Goal: Task Accomplishment & Management: Manage account settings

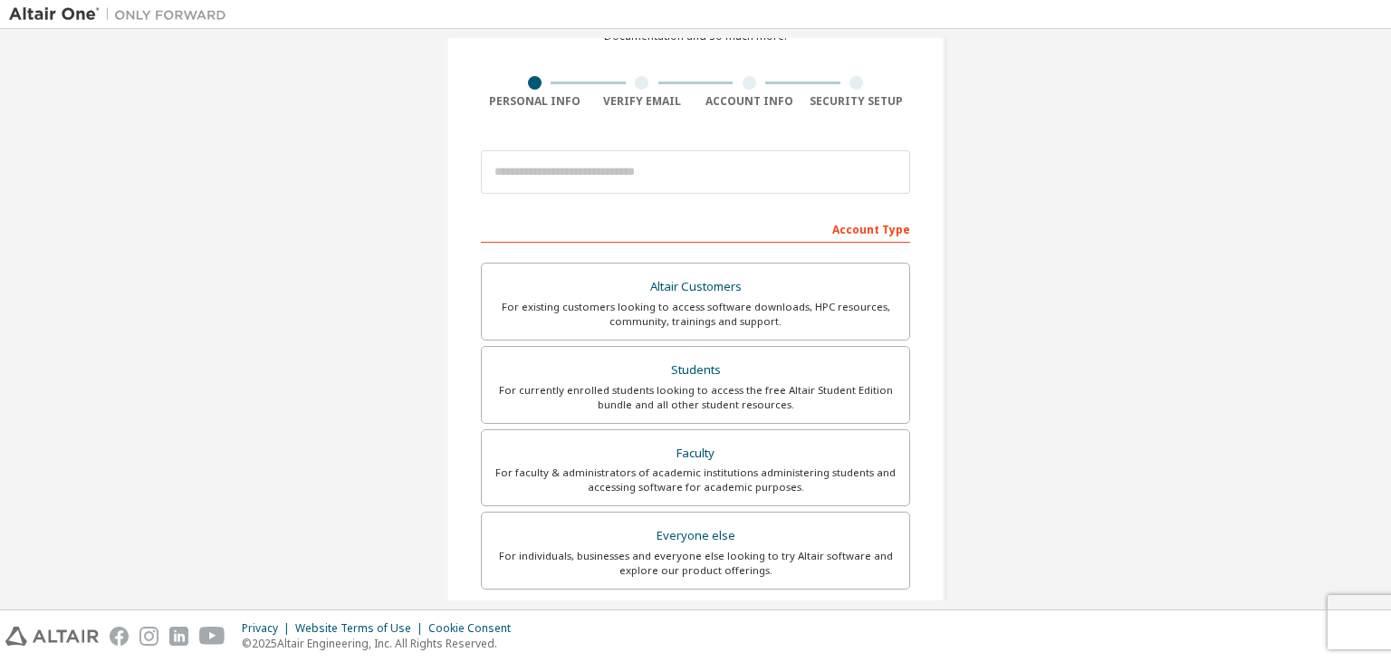
scroll to position [145, 0]
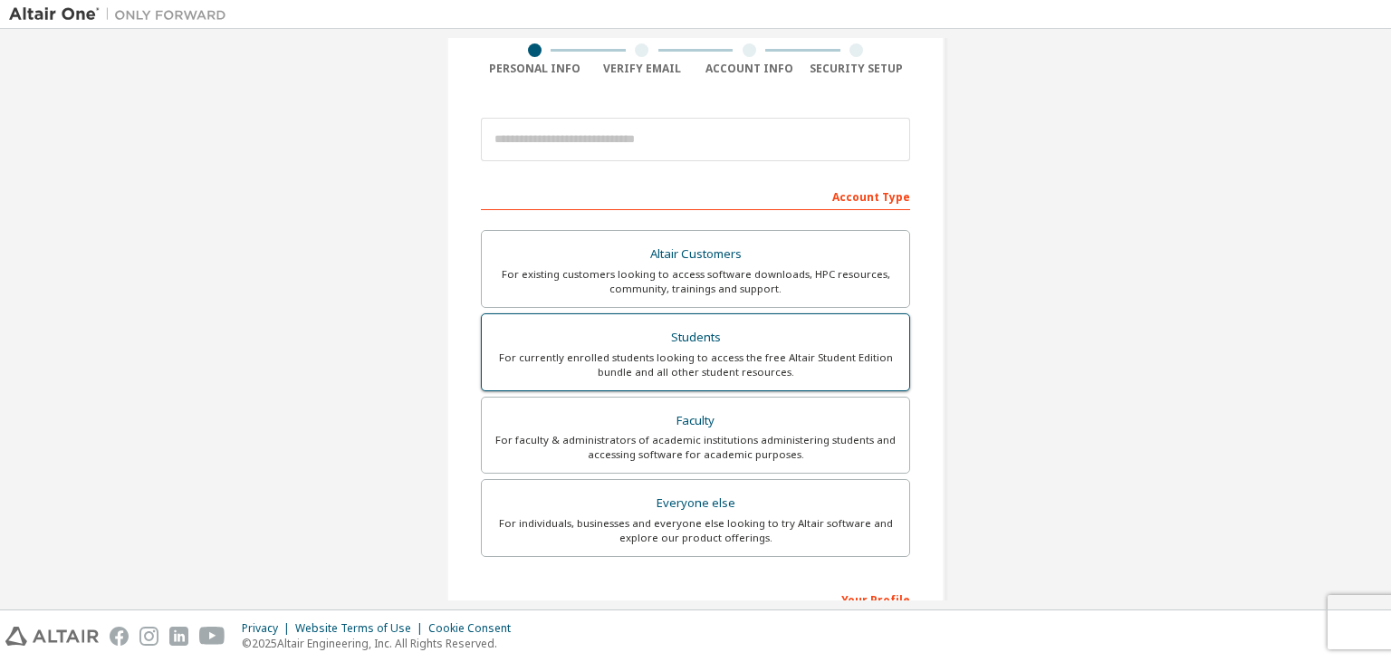
click at [677, 375] on div "For currently enrolled students looking to access the free Altair Student Editi…" at bounding box center [696, 365] width 406 height 29
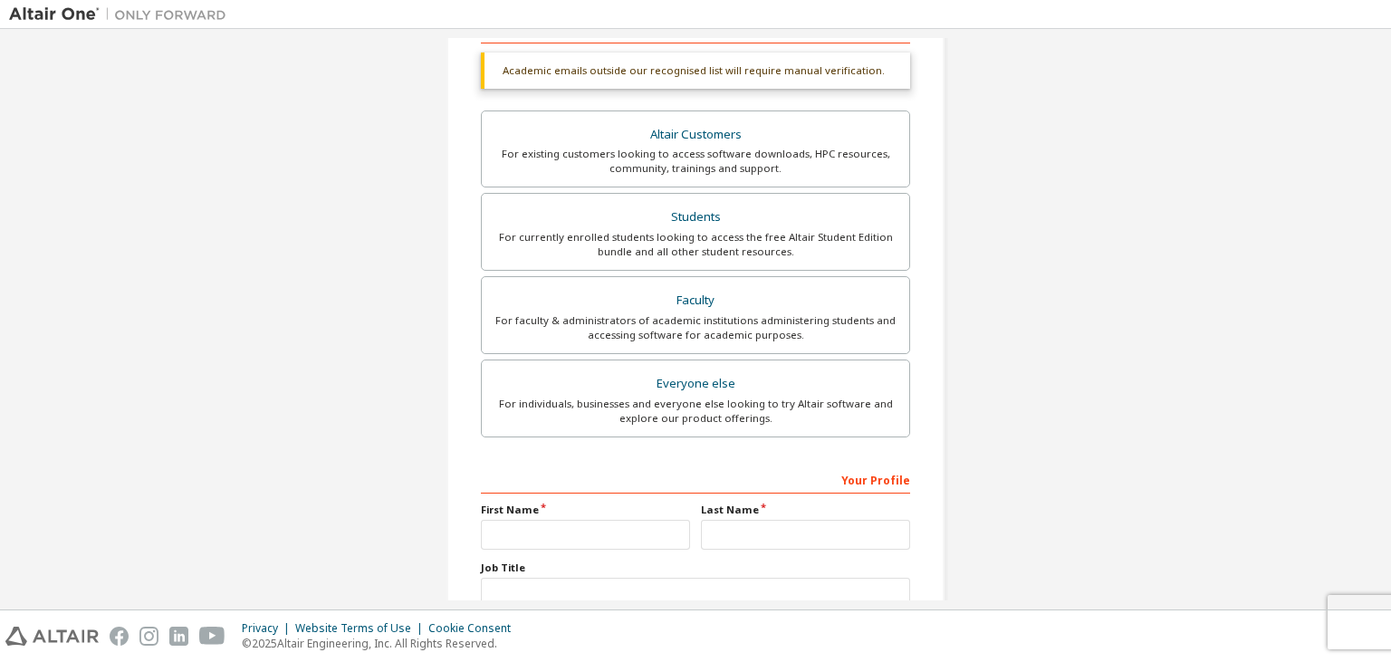
scroll to position [440, 0]
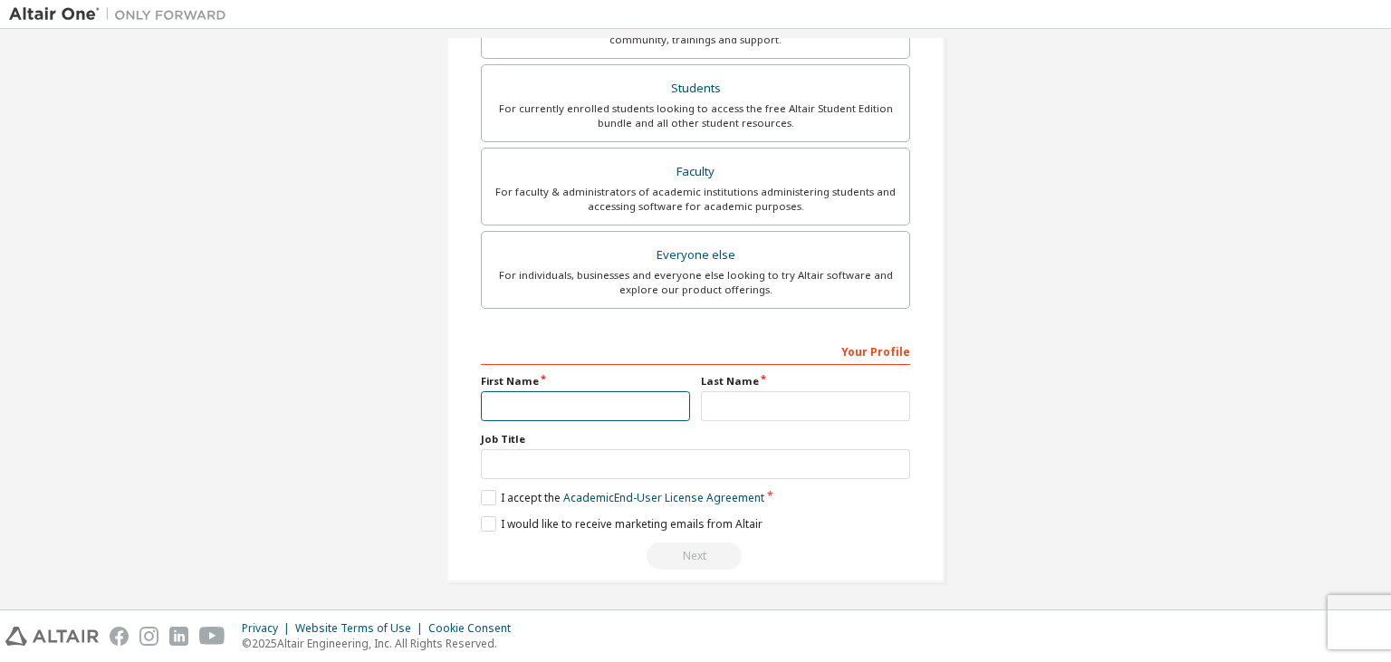
click at [567, 399] on input "text" at bounding box center [585, 406] width 209 height 30
type input "*******"
click at [794, 393] on input "text" at bounding box center [805, 406] width 209 height 30
type input "**********"
click at [544, 495] on label "I accept the Academic End-User License Agreement" at bounding box center [622, 497] width 283 height 15
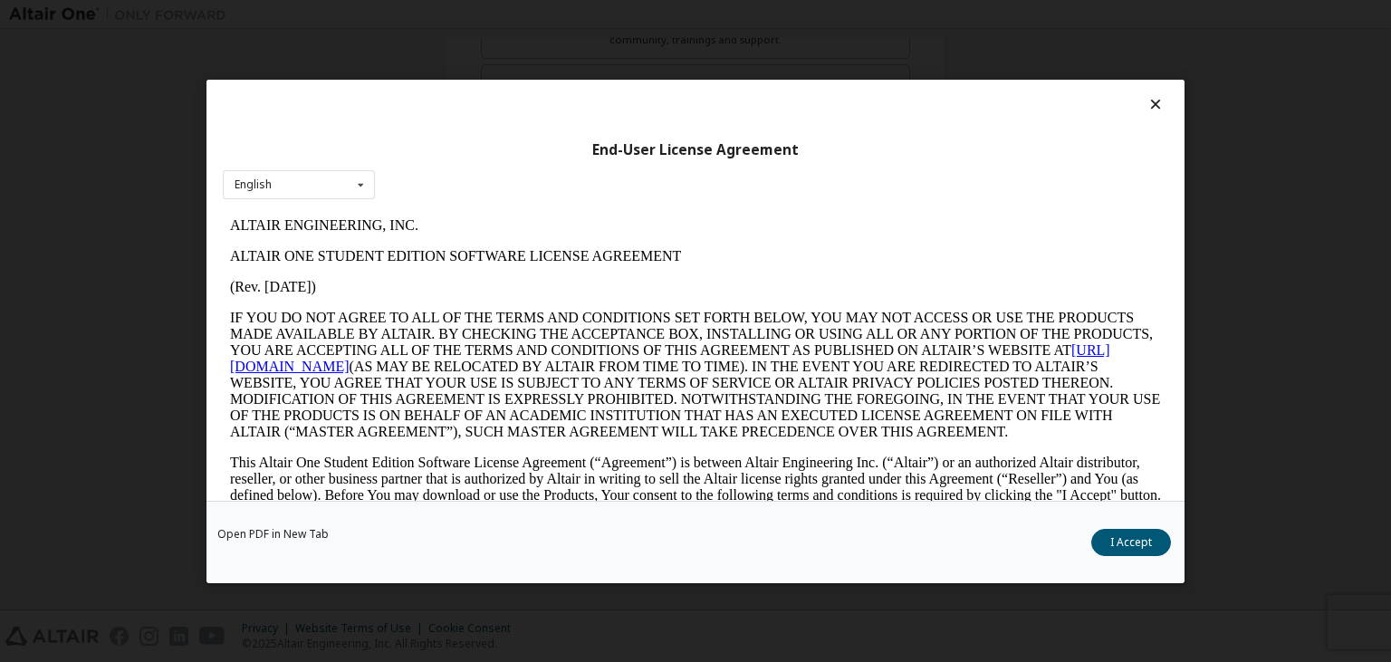
scroll to position [0, 0]
click at [1122, 531] on button "I Accept" at bounding box center [1131, 541] width 80 height 27
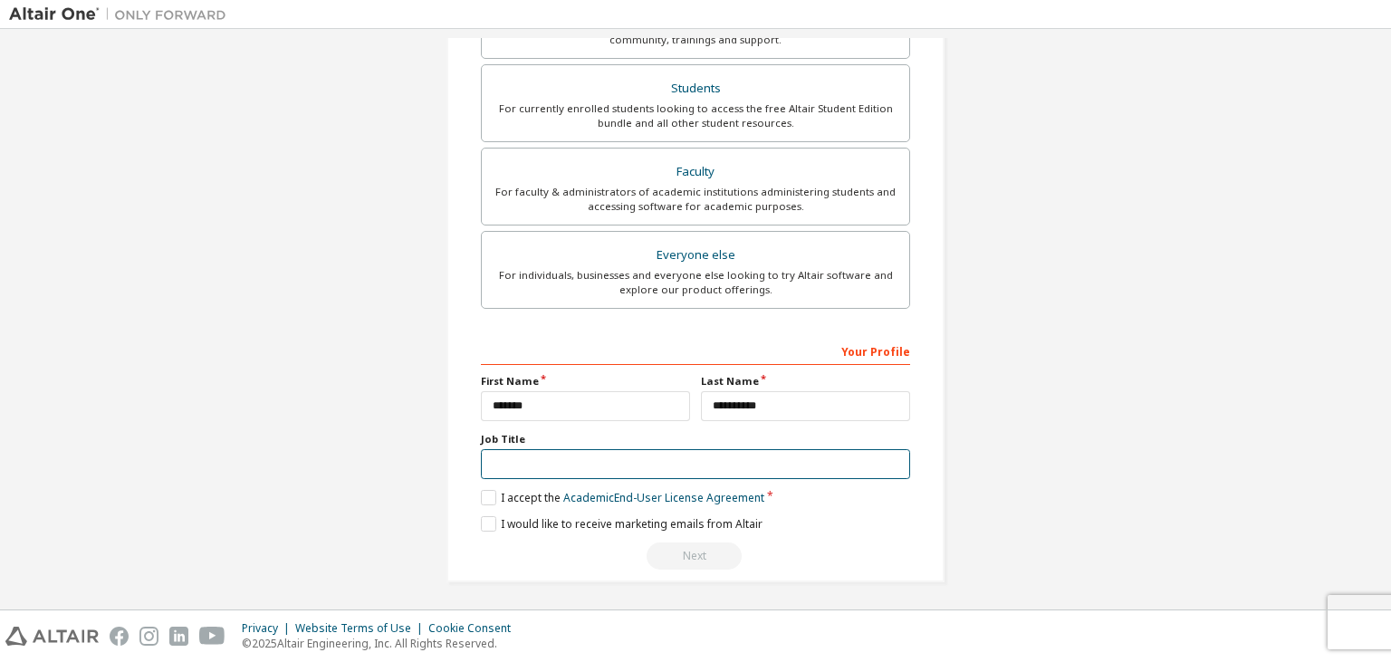
click at [638, 466] on input "text" at bounding box center [695, 464] width 429 height 30
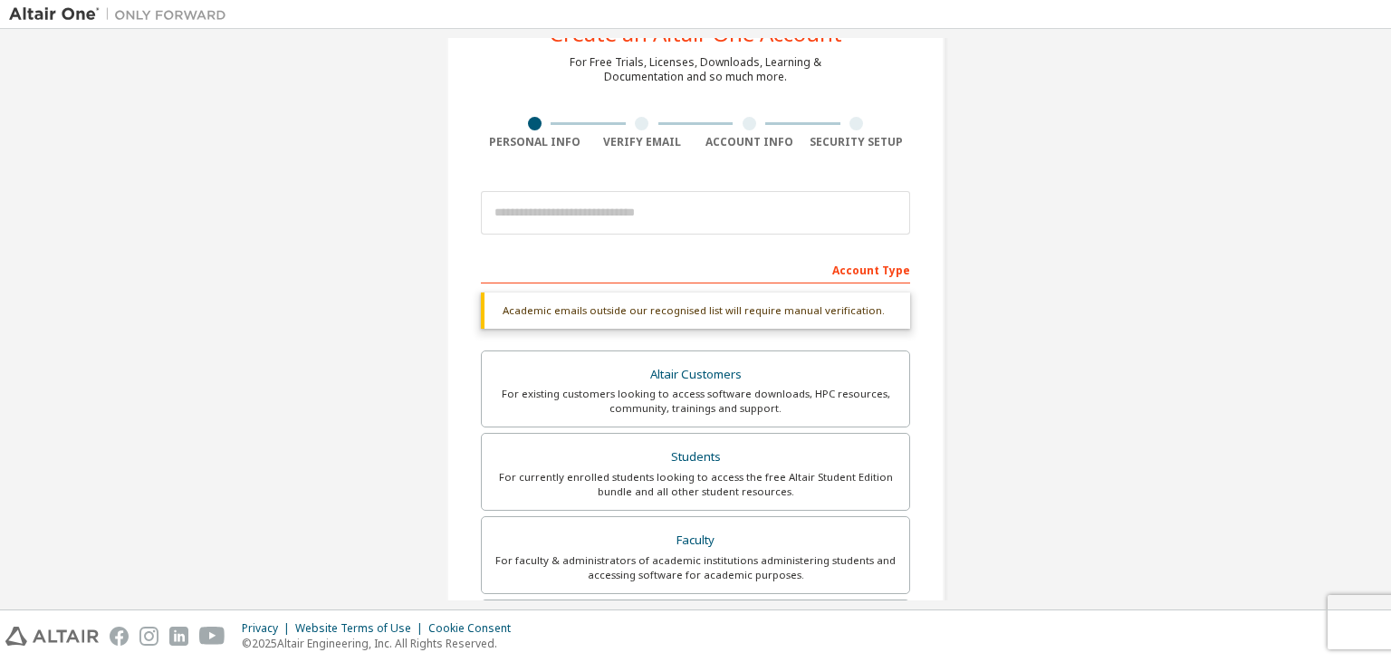
scroll to position [71, 0]
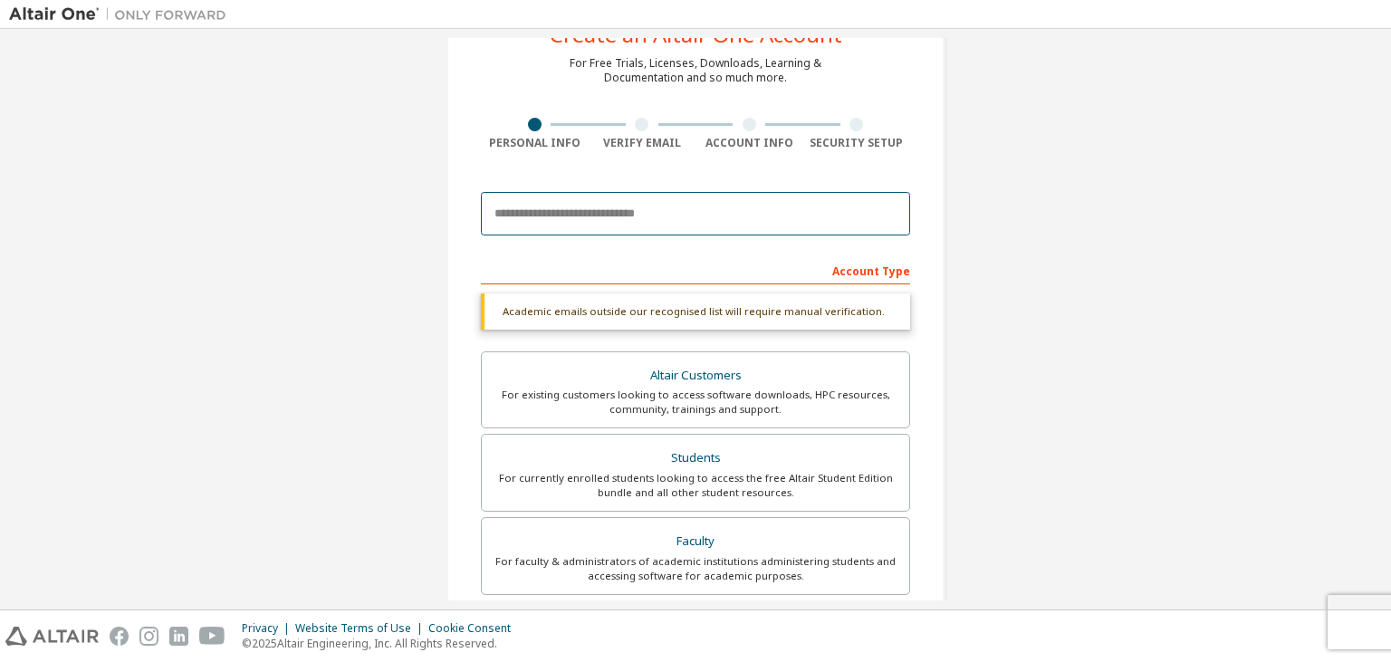
click at [725, 203] on input "email" at bounding box center [695, 213] width 429 height 43
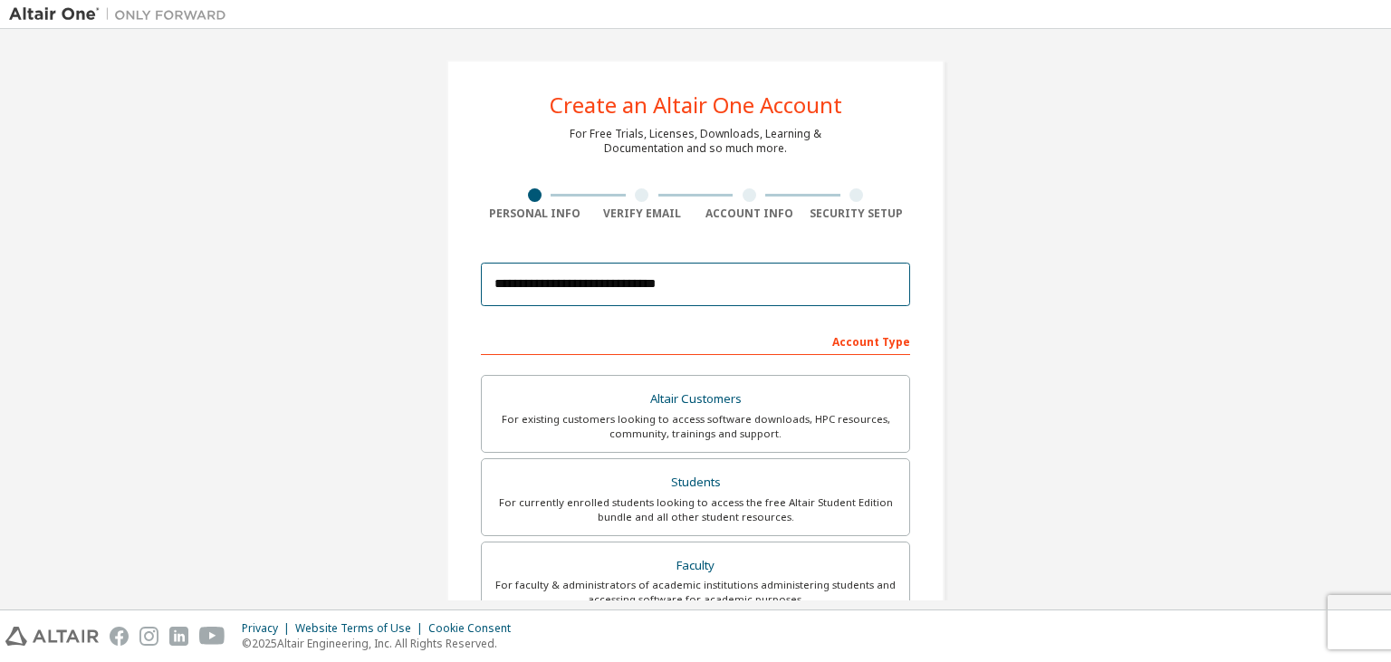
scroll to position [393, 0]
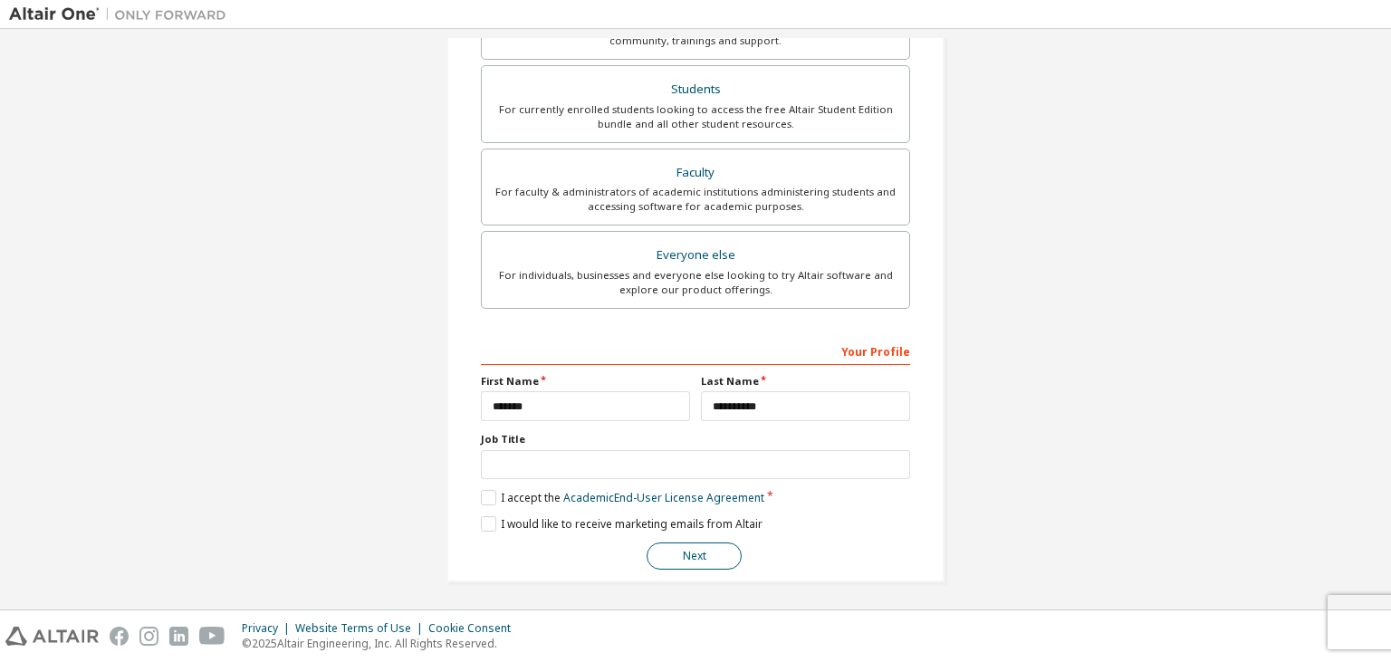
type input "**********"
click at [710, 566] on button "Next" at bounding box center [694, 556] width 95 height 27
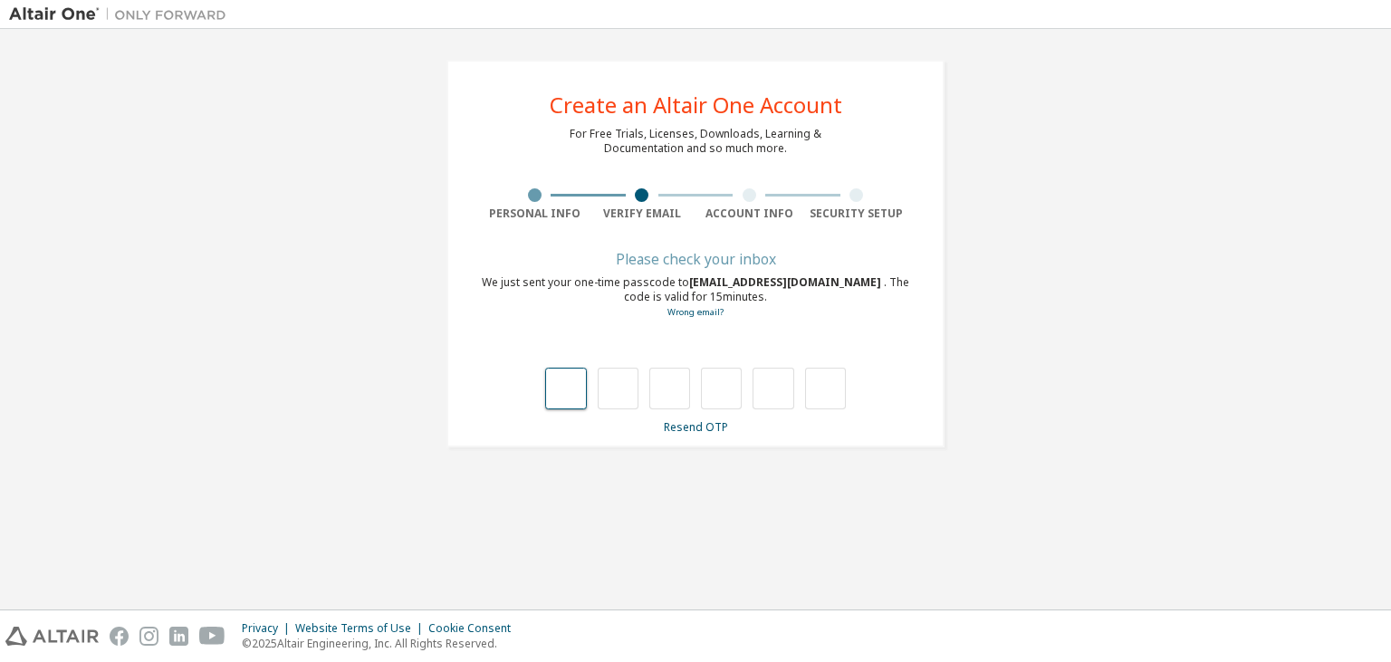
type input "*"
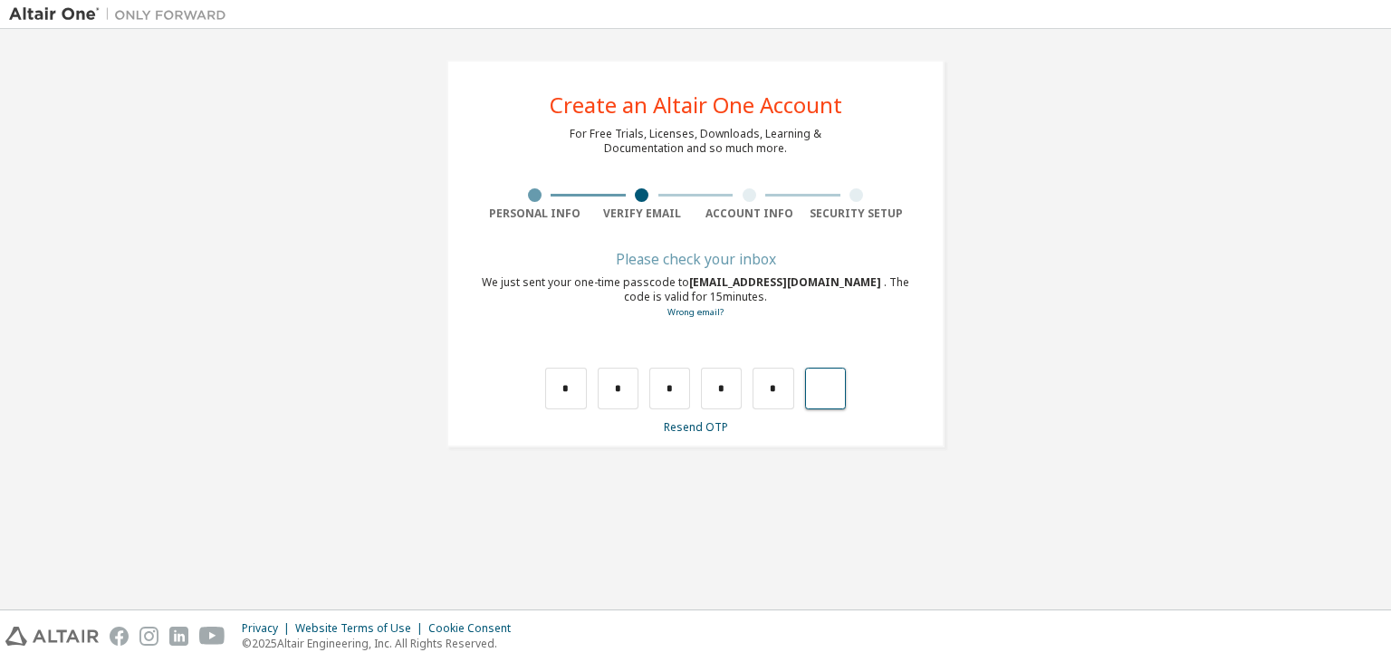
type input "*"
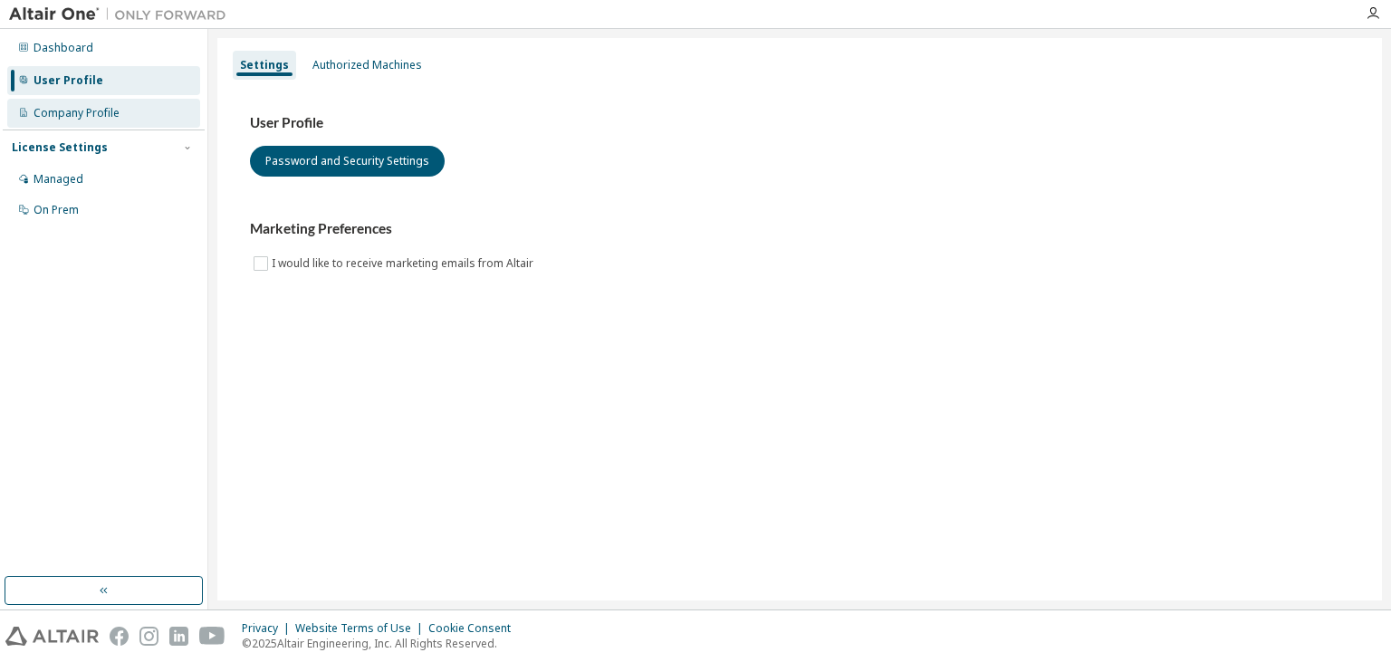
click at [120, 126] on div "Company Profile" at bounding box center [103, 113] width 193 height 29
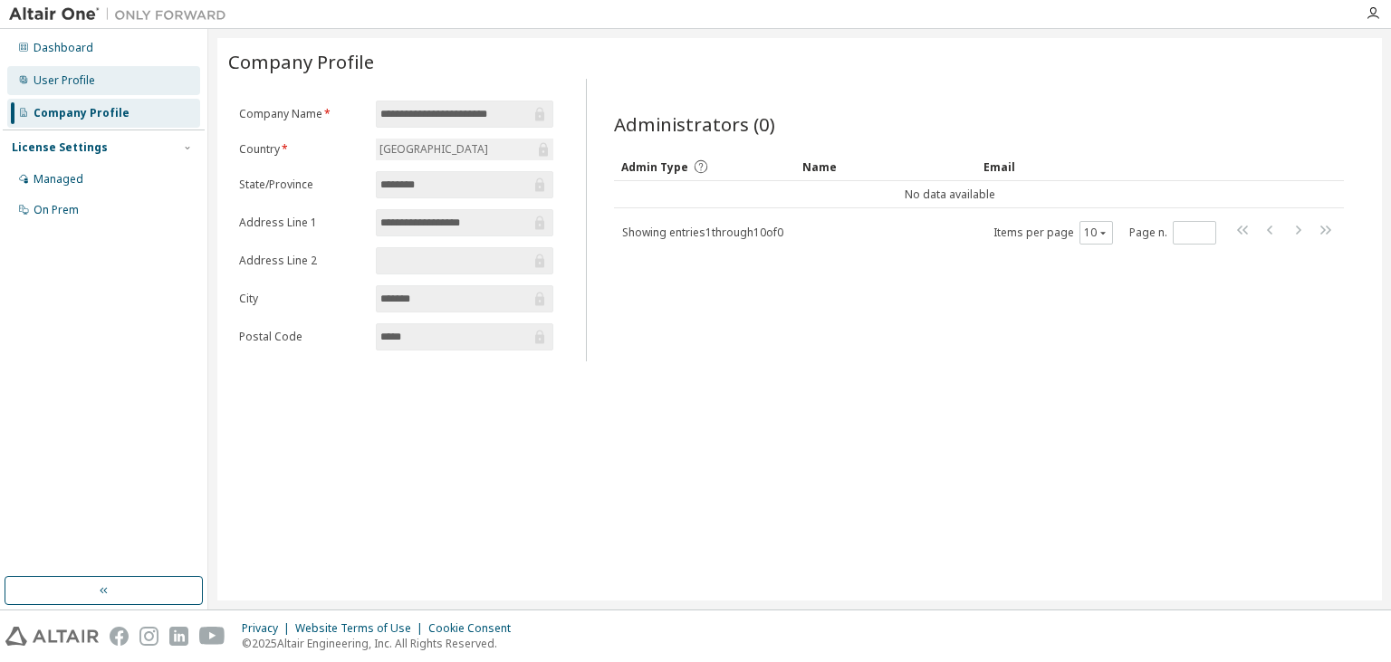
click at [120, 89] on div "User Profile" at bounding box center [103, 80] width 193 height 29
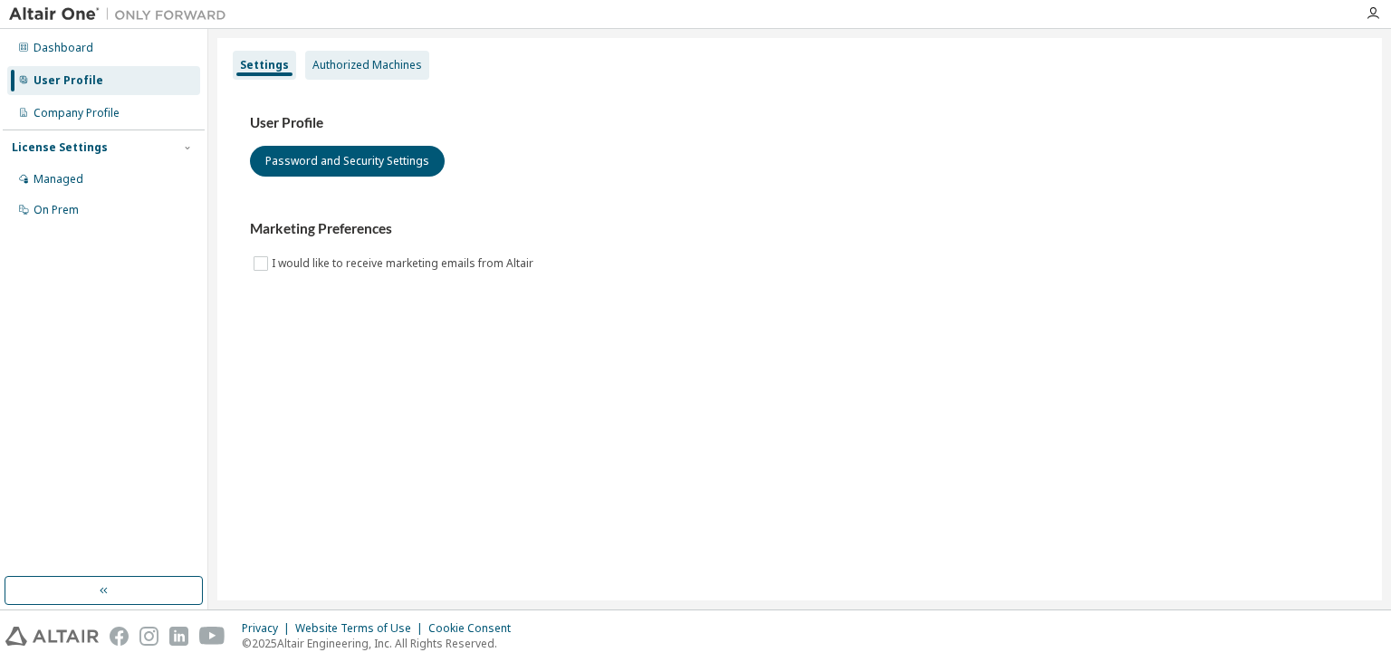
click at [339, 62] on div "Authorized Machines" at bounding box center [367, 65] width 110 height 14
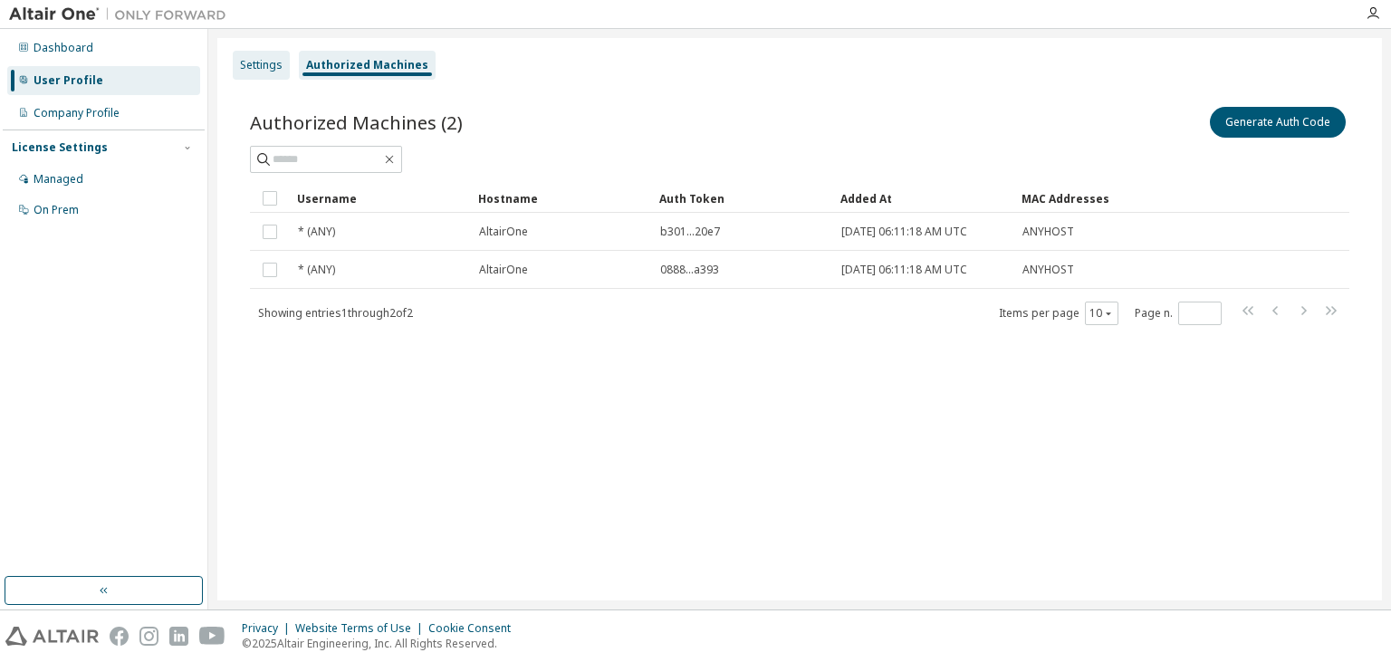
click at [281, 65] on div "Settings" at bounding box center [261, 65] width 43 height 14
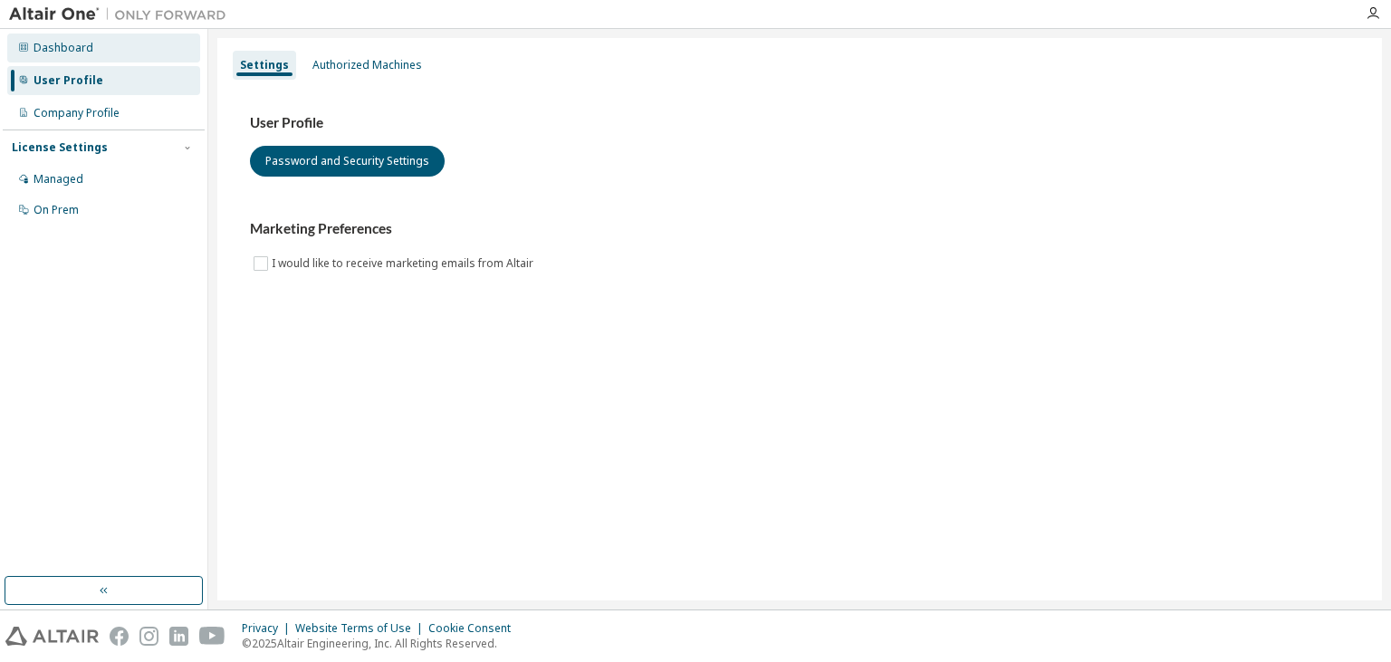
click at [159, 48] on div "Dashboard" at bounding box center [103, 48] width 193 height 29
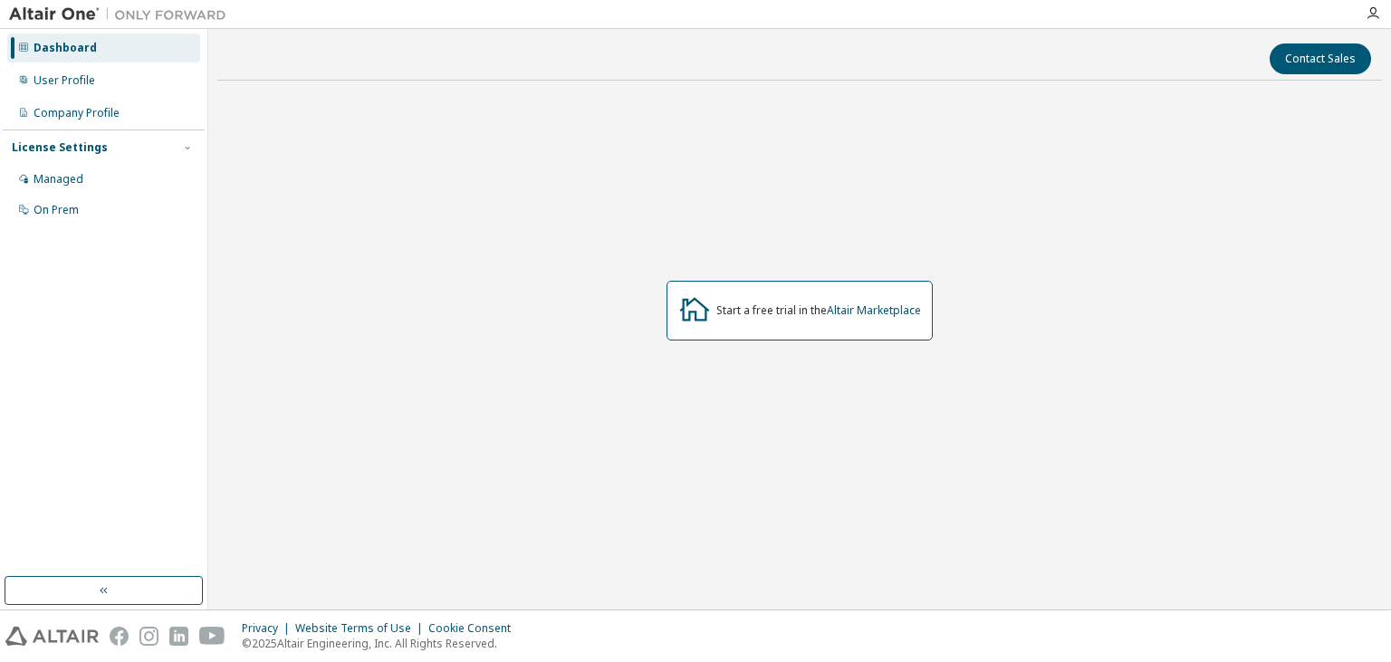
click at [74, 16] on img at bounding box center [122, 14] width 226 height 18
